Goal: Book appointment/travel/reservation

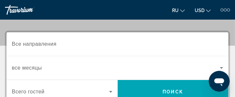
scroll to position [92, 0]
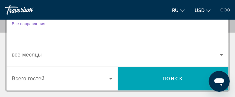
click at [69, 30] on input "Destination Все направления" at bounding box center [117, 31] width 211 height 8
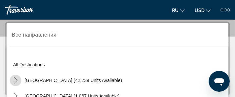
click at [14, 80] on icon "Toggle United States (42,239 units available) submenu" at bounding box center [15, 80] width 7 height 7
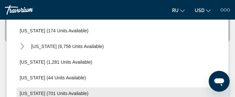
scroll to position [0, 0]
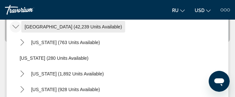
click at [34, 27] on span "[GEOGRAPHIC_DATA] (42,239 units available)" at bounding box center [73, 26] width 97 height 5
type input "**********"
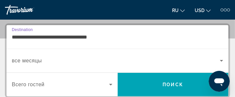
scroll to position [88, 0]
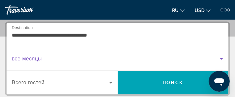
click at [45, 58] on span "Search widget" at bounding box center [116, 59] width 208 height 8
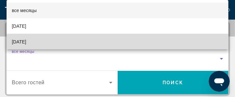
click at [163, 41] on mat-option "[DATE]" at bounding box center [118, 42] width 222 height 16
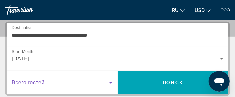
click at [110, 81] on icon "Search widget" at bounding box center [111, 83] width 8 height 8
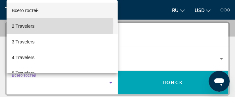
click at [44, 25] on mat-option "2 Travelers" at bounding box center [62, 26] width 111 height 16
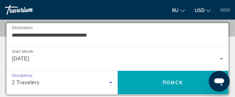
click at [111, 81] on icon "Search widget" at bounding box center [111, 83] width 8 height 8
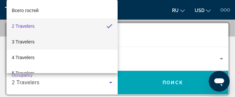
click at [40, 41] on mat-option "3 Travelers" at bounding box center [62, 42] width 111 height 16
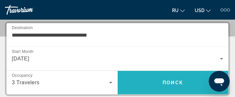
click at [177, 81] on span "Поиск" at bounding box center [173, 82] width 21 height 5
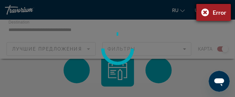
click at [203, 12] on div "Error" at bounding box center [213, 12] width 35 height 17
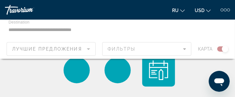
click at [89, 49] on div "Main content" at bounding box center [117, 39] width 235 height 39
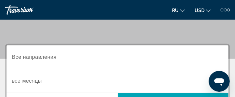
scroll to position [61, 0]
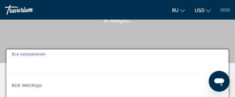
click at [65, 61] on input "Destination Все направления" at bounding box center [117, 62] width 211 height 8
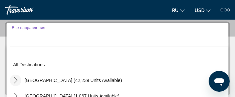
click at [15, 79] on icon "Toggle United States (42,239 units available) submenu" at bounding box center [16, 80] width 4 height 7
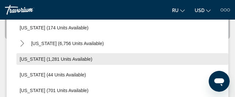
scroll to position [0, 0]
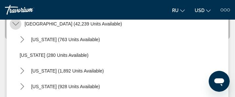
click at [16, 22] on icon "Toggle United States (42,239 units available) submenu" at bounding box center [15, 24] width 7 height 7
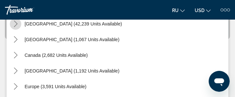
click at [16, 22] on icon "Toggle United States (42,239 units available) submenu" at bounding box center [15, 24] width 7 height 7
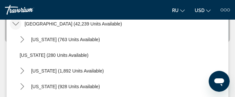
scroll to position [19, 0]
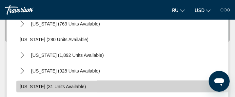
click at [77, 86] on span "[US_STATE] (31 units available)" at bounding box center [53, 86] width 66 height 5
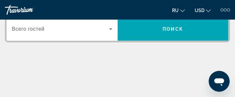
scroll to position [88, 0]
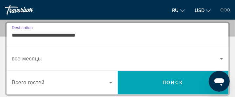
click at [89, 34] on input "**********" at bounding box center [117, 35] width 211 height 8
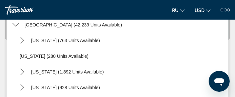
scroll to position [54, 0]
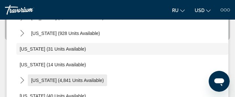
click at [87, 79] on span "[US_STATE] (4,841 units available)" at bounding box center [67, 80] width 73 height 5
type input "**********"
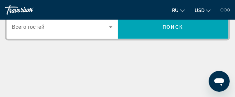
scroll to position [88, 0]
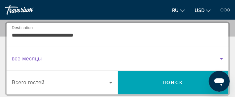
click at [51, 58] on span "Search widget" at bounding box center [116, 59] width 208 height 8
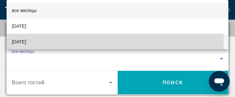
click at [53, 40] on mat-option "[DATE]" at bounding box center [118, 42] width 222 height 16
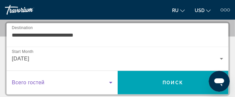
click at [109, 82] on icon "Search widget" at bounding box center [110, 83] width 3 height 2
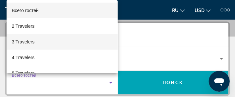
click at [60, 39] on mat-option "3 Travelers" at bounding box center [62, 42] width 111 height 16
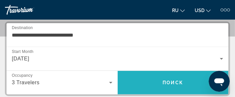
click at [174, 81] on span "Поиск" at bounding box center [173, 82] width 21 height 5
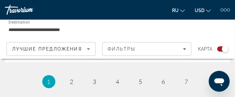
scroll to position [2789, 0]
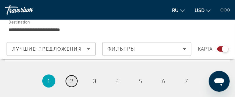
click at [73, 78] on span "2" at bounding box center [71, 81] width 3 height 7
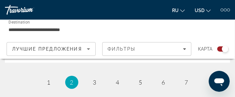
scroll to position [2789, 0]
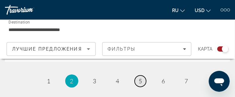
click at [140, 78] on span "5" at bounding box center [140, 81] width 3 height 7
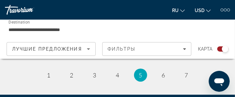
scroll to position [2789, 0]
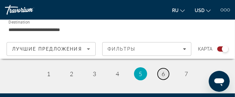
click at [165, 71] on link "page 6" at bounding box center [162, 73] width 11 height 11
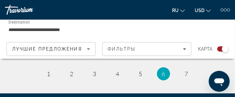
scroll to position [2776, 0]
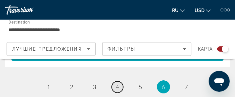
click at [119, 86] on span "4" at bounding box center [117, 86] width 3 height 7
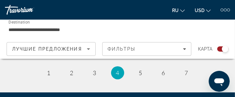
scroll to position [2802, 0]
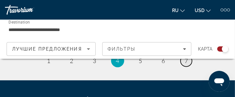
click at [185, 59] on span "7" at bounding box center [186, 60] width 3 height 7
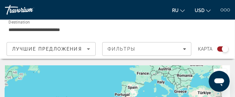
drag, startPoint x: 113, startPoint y: 81, endPoint x: 57, endPoint y: 49, distance: 64.0
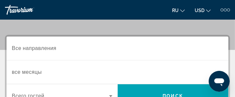
scroll to position [87, 0]
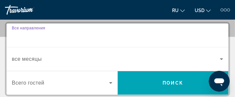
click at [63, 35] on input "Destination Все направления" at bounding box center [117, 36] width 211 height 8
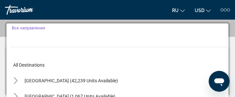
scroll to position [88, 0]
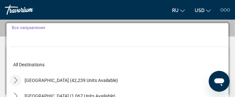
click at [14, 79] on icon "Toggle United States (42,239 units available) submenu" at bounding box center [15, 80] width 7 height 7
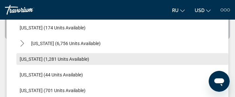
scroll to position [0, 0]
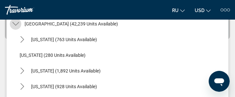
click at [17, 23] on icon "Toggle United States (42,239 units available) submenu" at bounding box center [15, 24] width 7 height 4
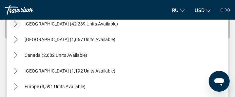
click at [17, 22] on icon "Toggle United States (42,239 units available) submenu" at bounding box center [15, 24] width 7 height 7
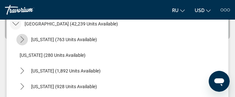
click at [23, 40] on icon "Toggle Arizona (763 units available) submenu" at bounding box center [22, 39] width 4 height 7
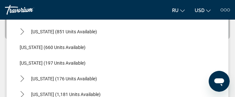
scroll to position [445, 0]
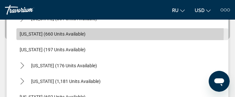
click at [56, 32] on span "[US_STATE] (660 units available)" at bounding box center [53, 34] width 66 height 5
type input "**********"
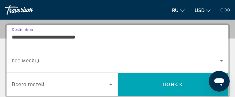
scroll to position [88, 0]
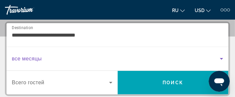
click at [64, 56] on span "Search widget" at bounding box center [116, 59] width 208 height 8
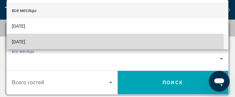
click at [64, 43] on mat-option "[DATE]" at bounding box center [118, 42] width 222 height 16
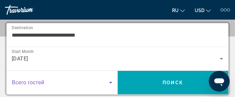
click at [109, 81] on icon "Search widget" at bounding box center [111, 83] width 8 height 8
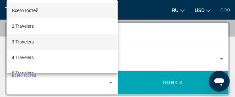
click at [62, 43] on mat-option "3 Travelers" at bounding box center [62, 42] width 111 height 16
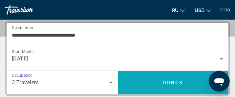
click at [171, 83] on span "Поиск" at bounding box center [173, 82] width 21 height 5
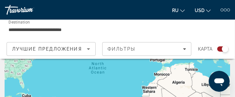
scroll to position [52, 0]
click at [189, 76] on div "To activate drag with keyboard, press Alt + Enter. Once in keyboard drag state,…" at bounding box center [117, 78] width 225 height 131
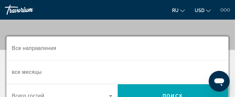
scroll to position [87, 0]
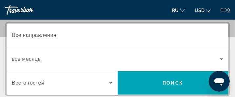
click at [56, 35] on span "Все направления" at bounding box center [34, 35] width 45 height 6
click at [56, 35] on input "Destination Все направления" at bounding box center [117, 36] width 211 height 8
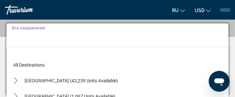
scroll to position [88, 0]
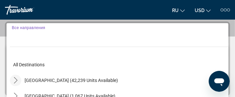
click at [15, 79] on icon "Toggle United States (42,239 units available) submenu" at bounding box center [15, 80] width 7 height 7
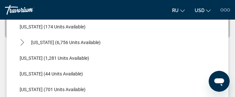
scroll to position [144, 0]
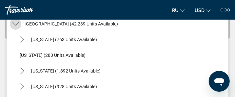
click at [14, 22] on icon "Toggle United States (42,239 units available) submenu" at bounding box center [15, 24] width 7 height 7
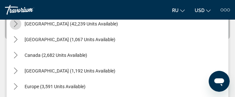
click at [14, 22] on icon "Toggle United States (42,239 units available) submenu" at bounding box center [15, 24] width 7 height 7
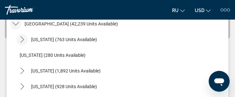
click at [21, 39] on icon "Toggle Arizona (763 units available) submenu" at bounding box center [22, 39] width 7 height 7
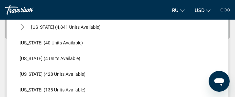
scroll to position [170, 0]
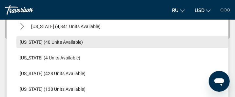
click at [49, 43] on span "[US_STATE] (40 units available)" at bounding box center [51, 42] width 63 height 5
type input "**********"
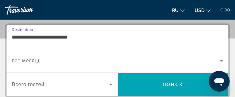
scroll to position [88, 0]
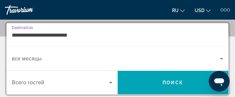
click at [47, 59] on span "Search widget" at bounding box center [116, 59] width 208 height 8
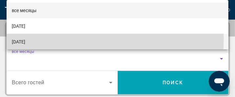
click at [54, 40] on mat-option "[DATE]" at bounding box center [118, 42] width 222 height 16
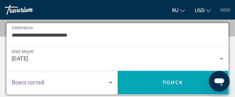
click at [109, 83] on icon "Search widget" at bounding box center [111, 83] width 8 height 8
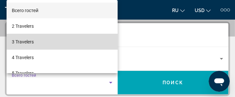
click at [64, 39] on mat-option "3 Travelers" at bounding box center [62, 42] width 111 height 16
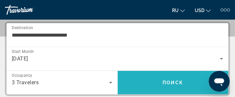
click at [176, 82] on span "Поиск" at bounding box center [173, 82] width 21 height 5
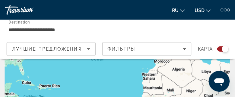
scroll to position [52, 0]
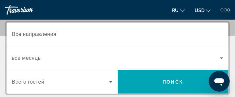
scroll to position [92, 0]
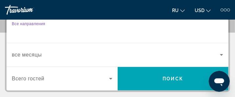
click at [62, 32] on input "Destination Все направления" at bounding box center [117, 31] width 211 height 8
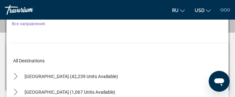
scroll to position [88, 0]
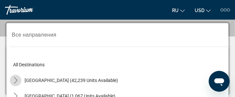
click at [15, 81] on icon "Toggle United States (42,239 units available) submenu" at bounding box center [15, 80] width 7 height 7
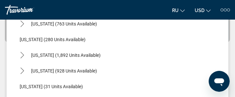
scroll to position [620, 0]
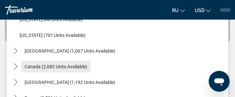
click at [82, 68] on span "Canada (2,682 units available)" at bounding box center [56, 66] width 63 height 5
type input "**********"
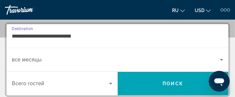
scroll to position [88, 0]
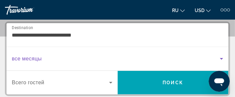
click at [59, 58] on span "Search widget" at bounding box center [116, 59] width 208 height 8
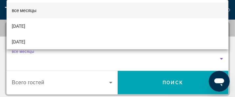
scroll to position [13, 0]
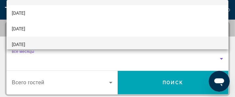
click at [68, 43] on mat-option "[DATE]" at bounding box center [118, 45] width 222 height 16
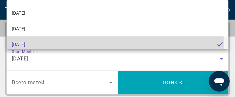
scroll to position [16, 0]
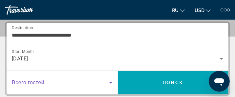
click at [111, 82] on icon "Search widget" at bounding box center [110, 83] width 3 height 2
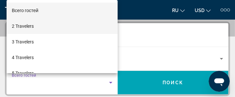
click at [51, 25] on mat-option "2 Travelers" at bounding box center [62, 26] width 111 height 16
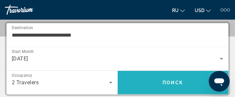
click at [173, 82] on span "Поиск" at bounding box center [173, 82] width 21 height 5
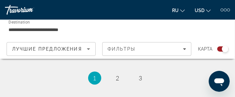
scroll to position [2776, 0]
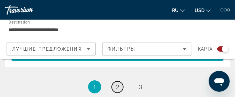
click at [117, 85] on span "2" at bounding box center [117, 86] width 3 height 7
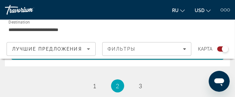
scroll to position [2776, 0]
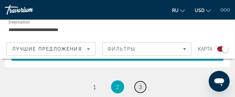
click at [142, 88] on span "3" at bounding box center [140, 86] width 3 height 7
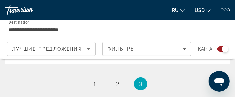
scroll to position [1467, 0]
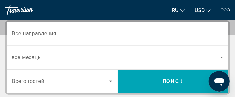
scroll to position [105, 0]
